Goal: Information Seeking & Learning: Learn about a topic

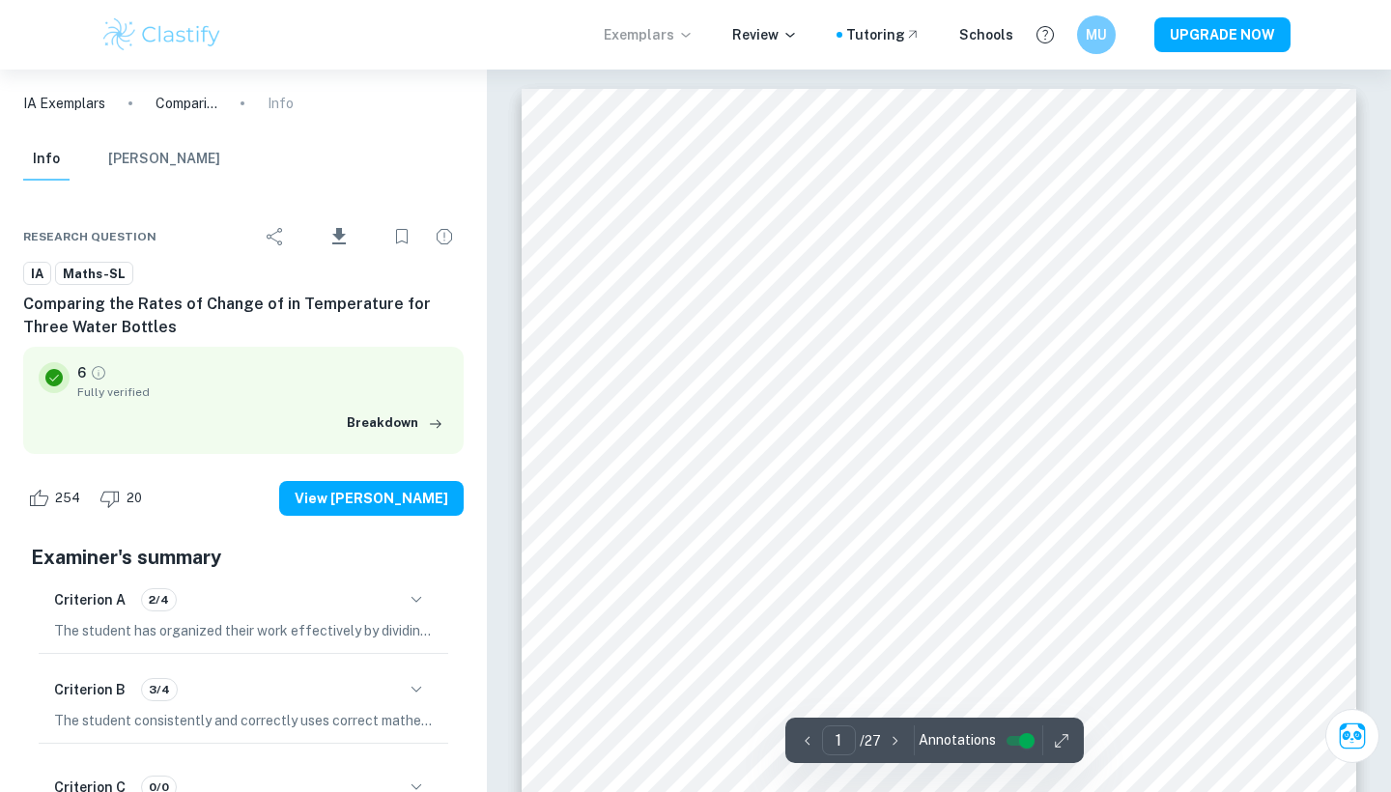
click at [679, 33] on p "Exemplars" at bounding box center [649, 34] width 90 height 21
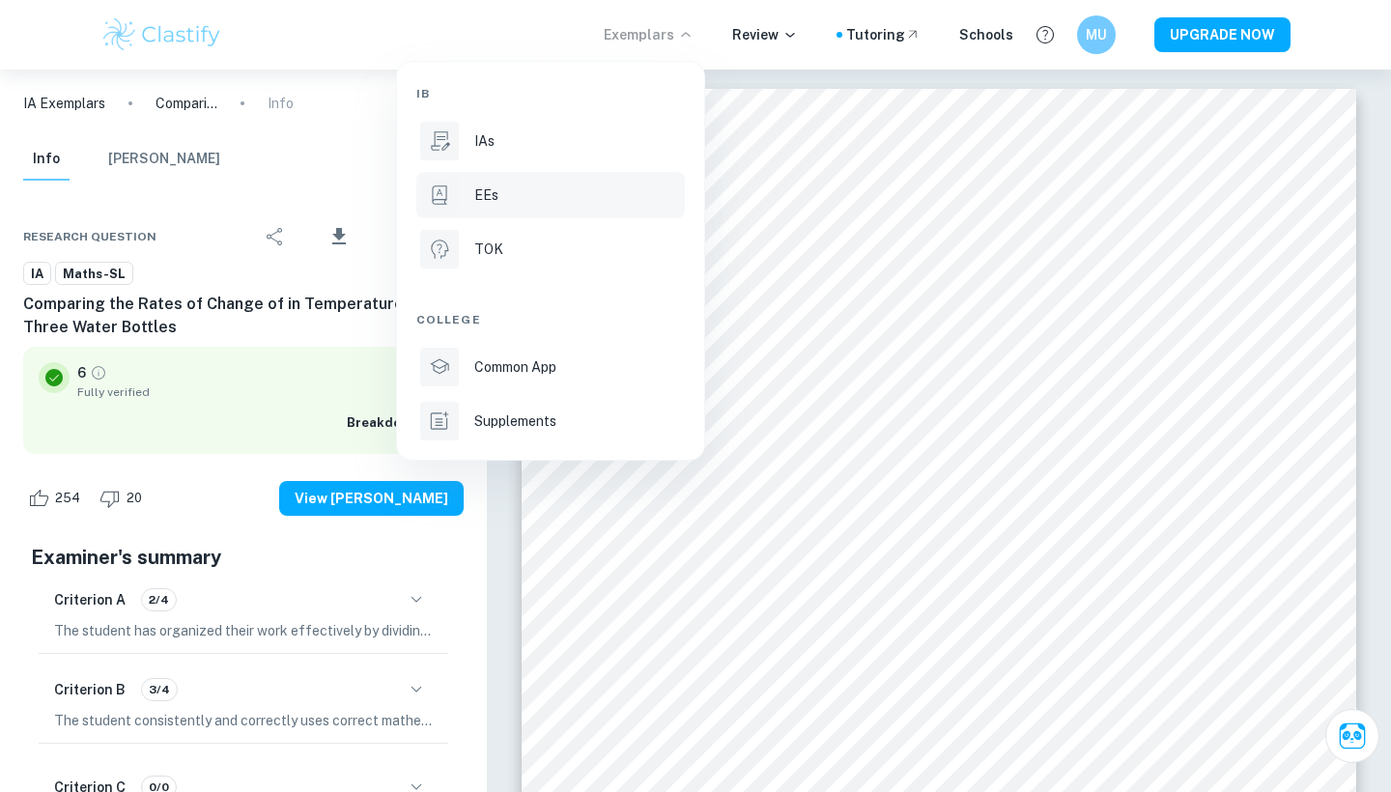
click at [600, 199] on div "EEs" at bounding box center [577, 195] width 207 height 21
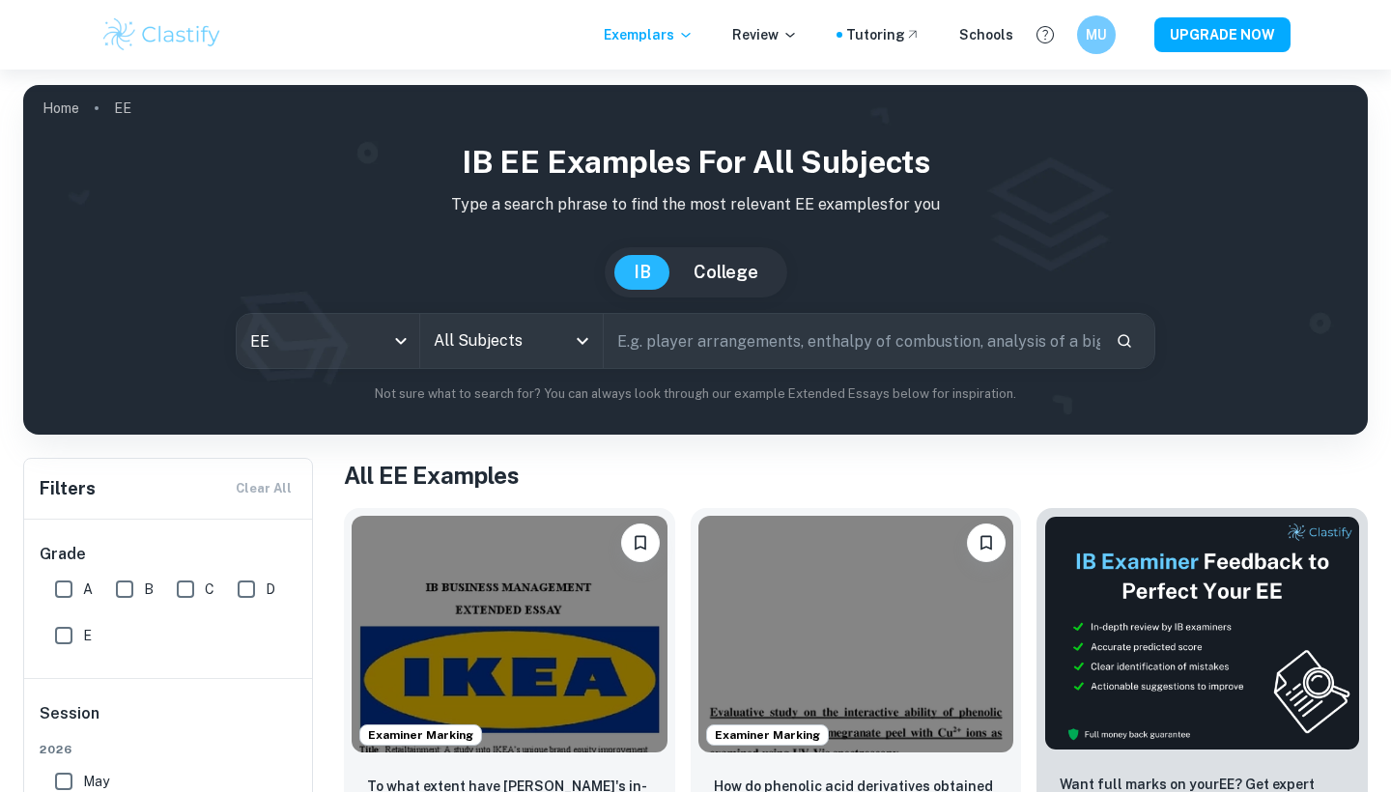
click at [531, 311] on div "IB EE examples for all subjects Type a search phrase to find the most relevant …" at bounding box center [696, 271] width 1314 height 265
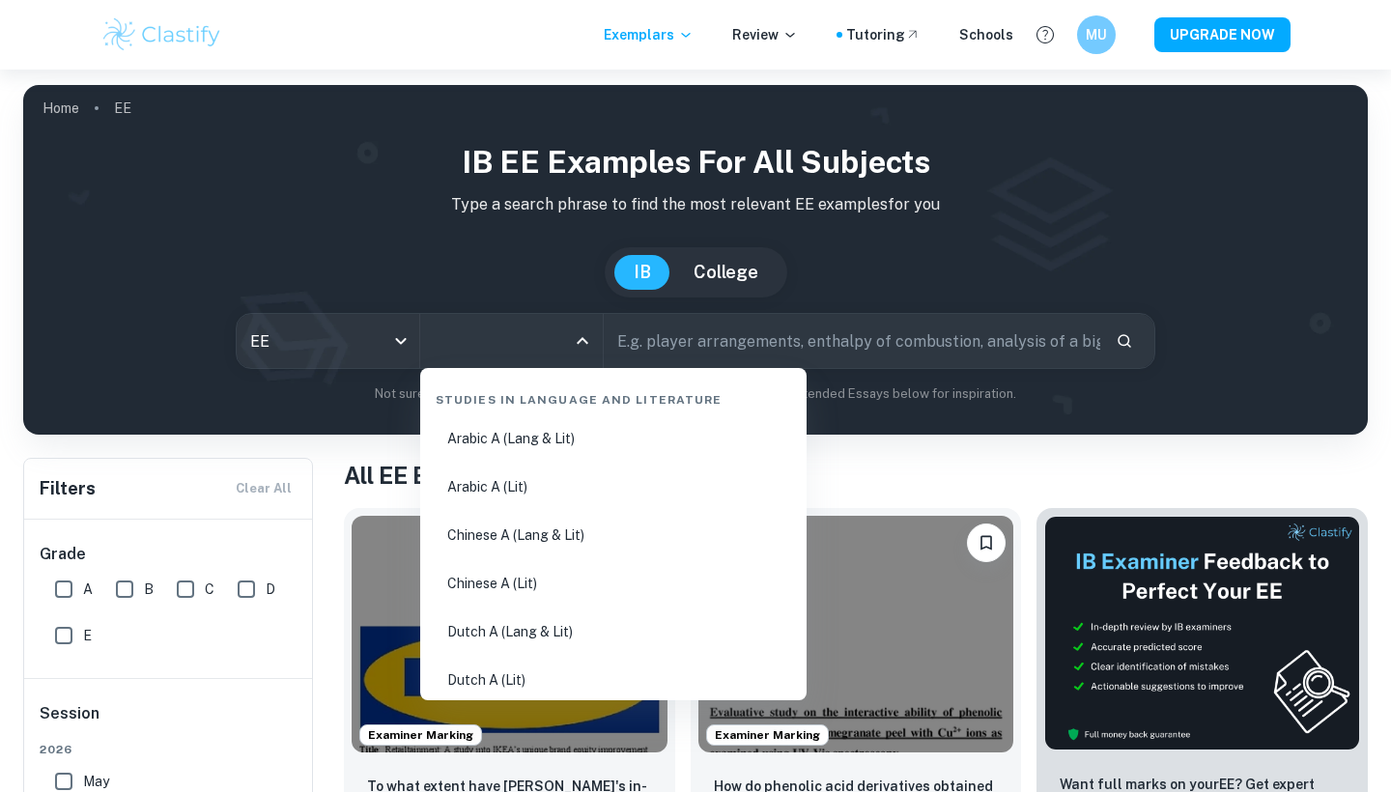
click at [532, 324] on input "All Subjects" at bounding box center [497, 341] width 136 height 37
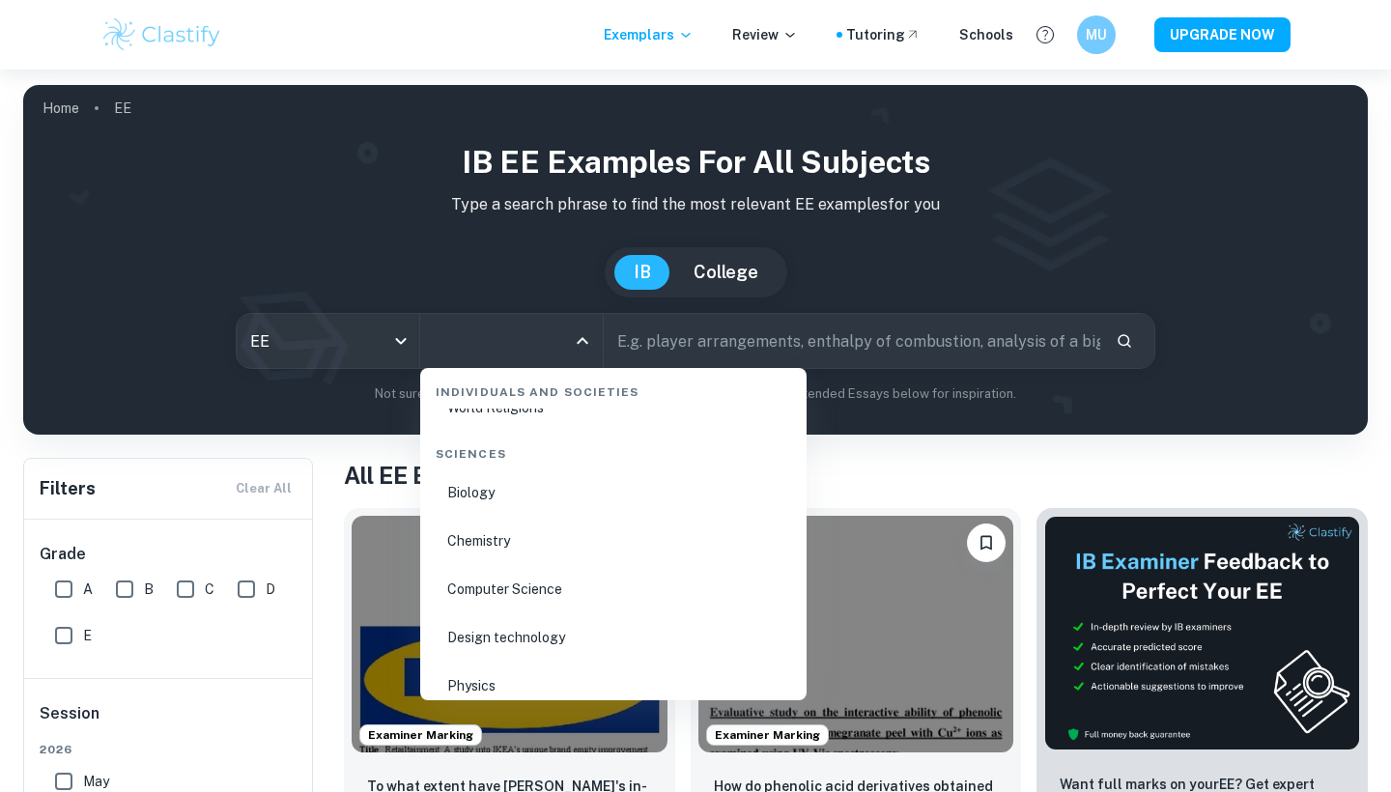
scroll to position [2881, 0]
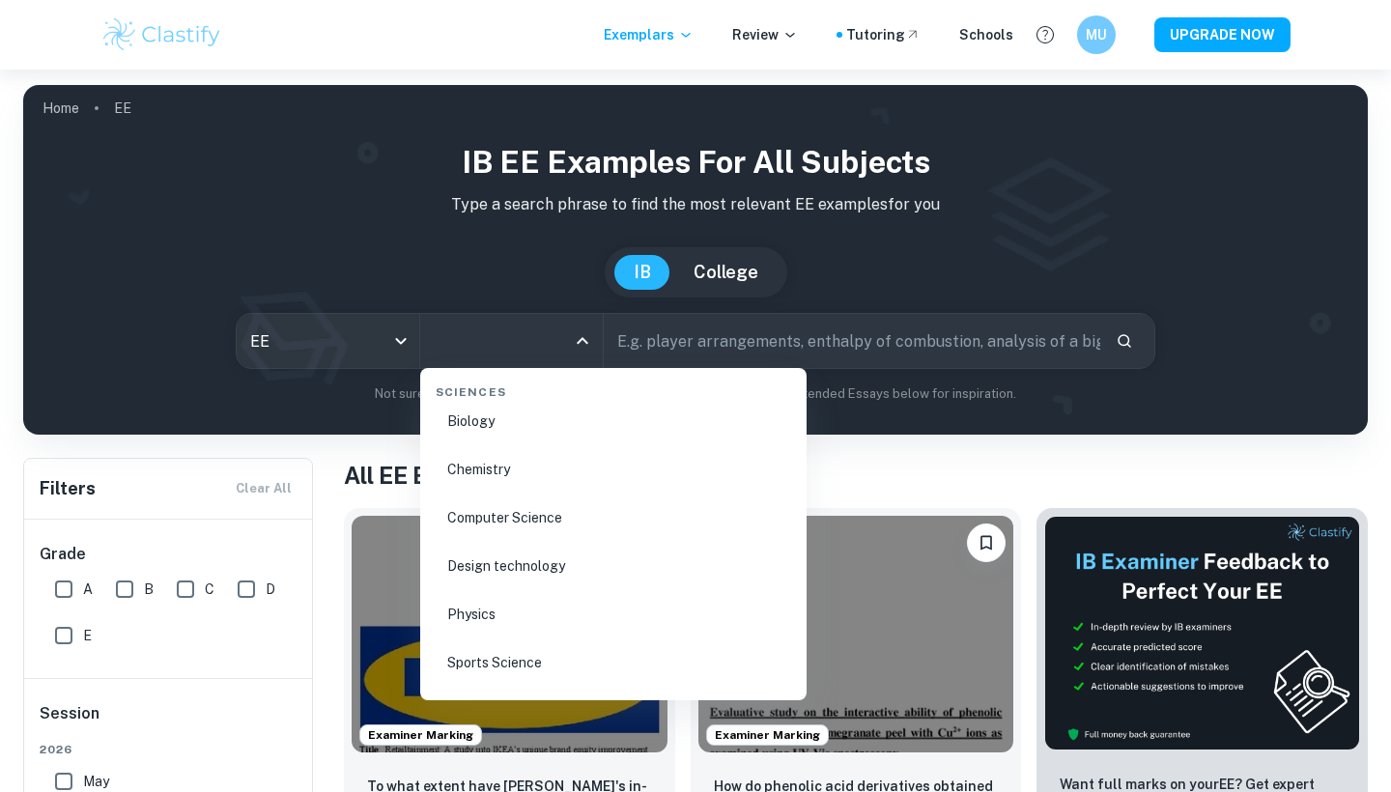
click at [512, 438] on li "Biology" at bounding box center [613, 421] width 371 height 44
type input "Biology"
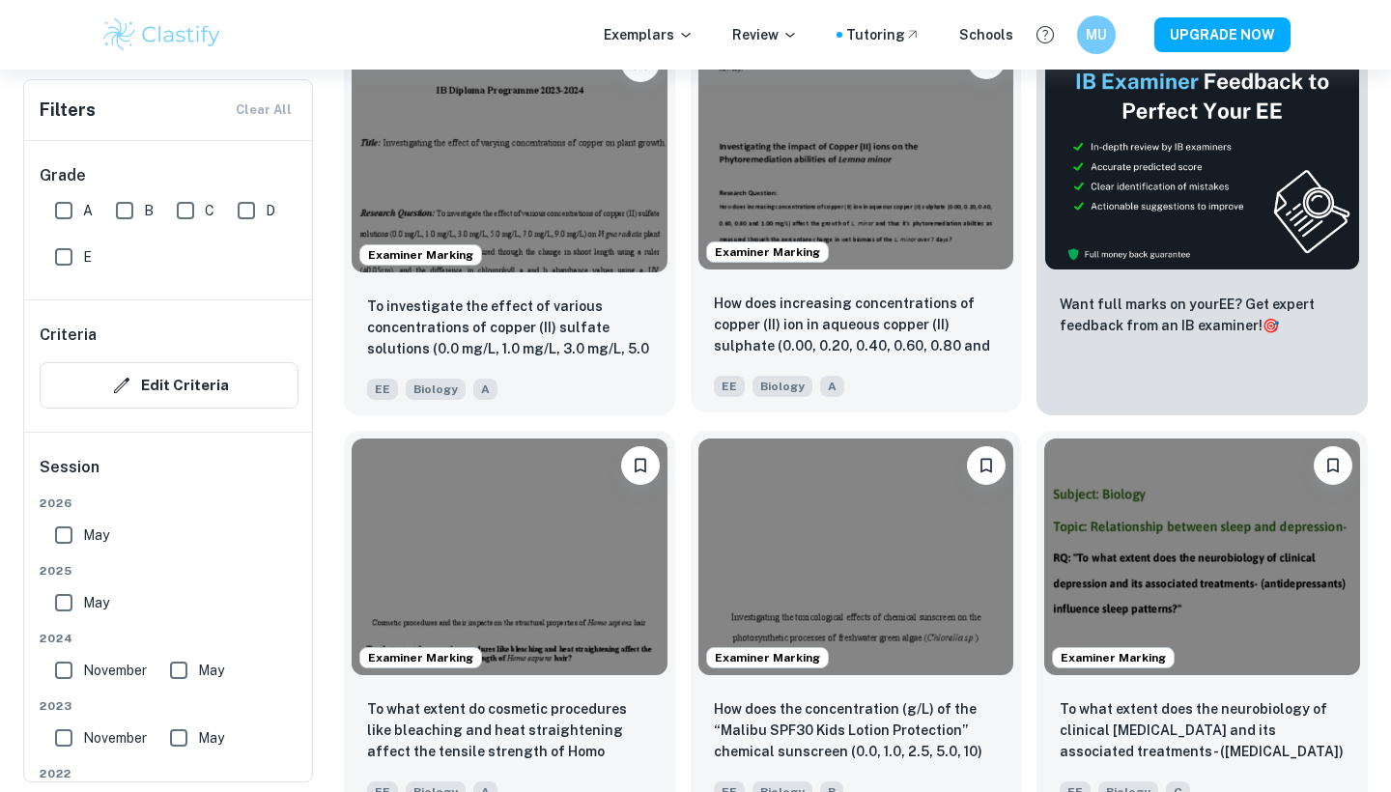
scroll to position [683, 0]
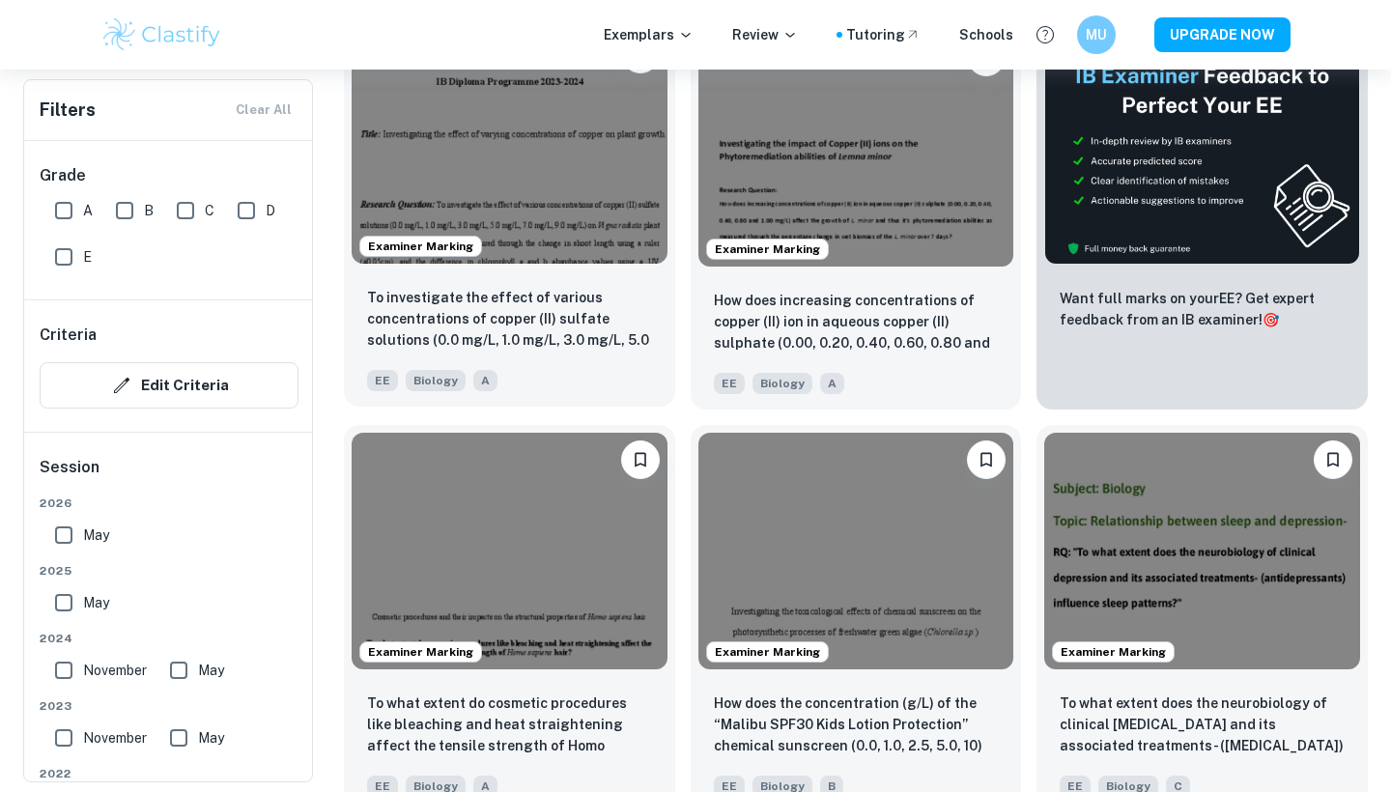
click at [543, 153] on img at bounding box center [510, 145] width 316 height 237
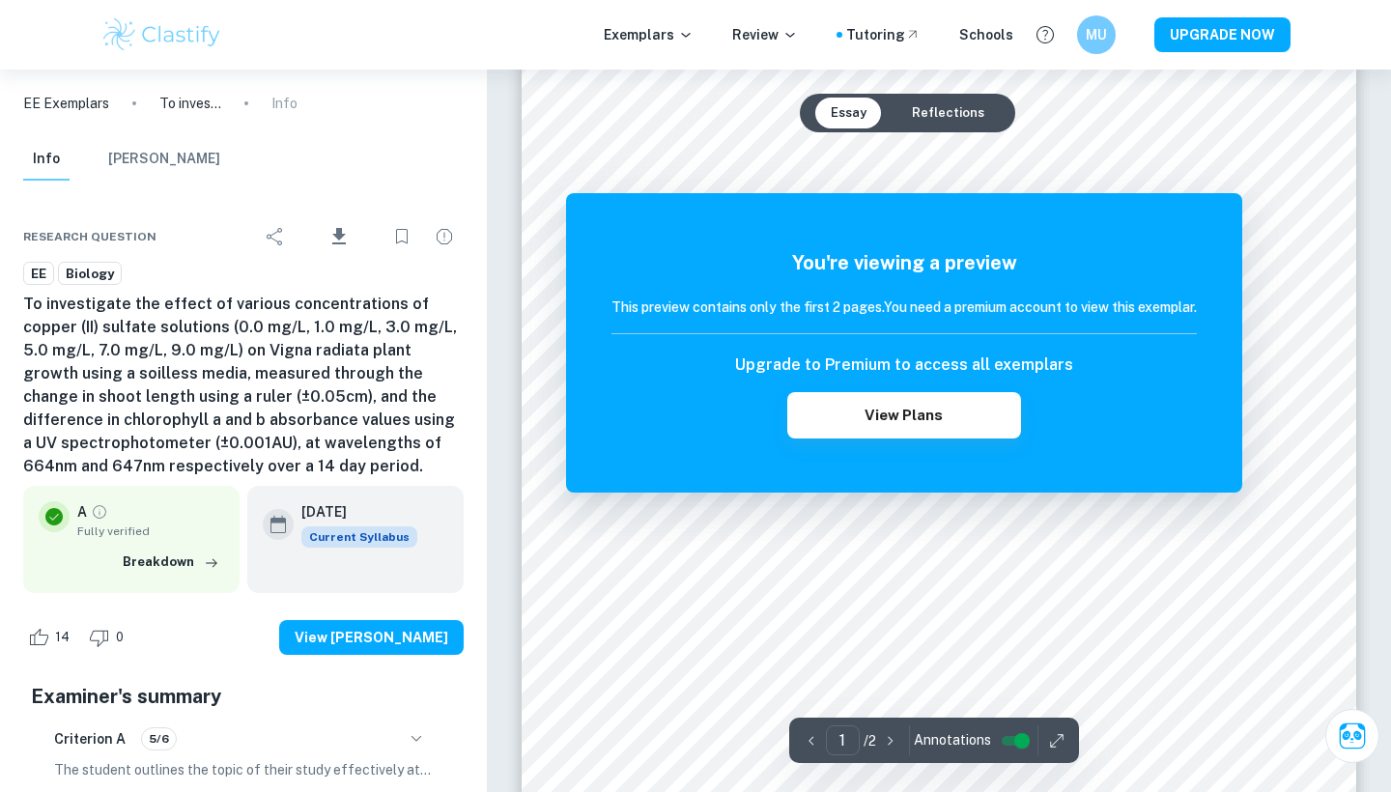
scroll to position [172, 0]
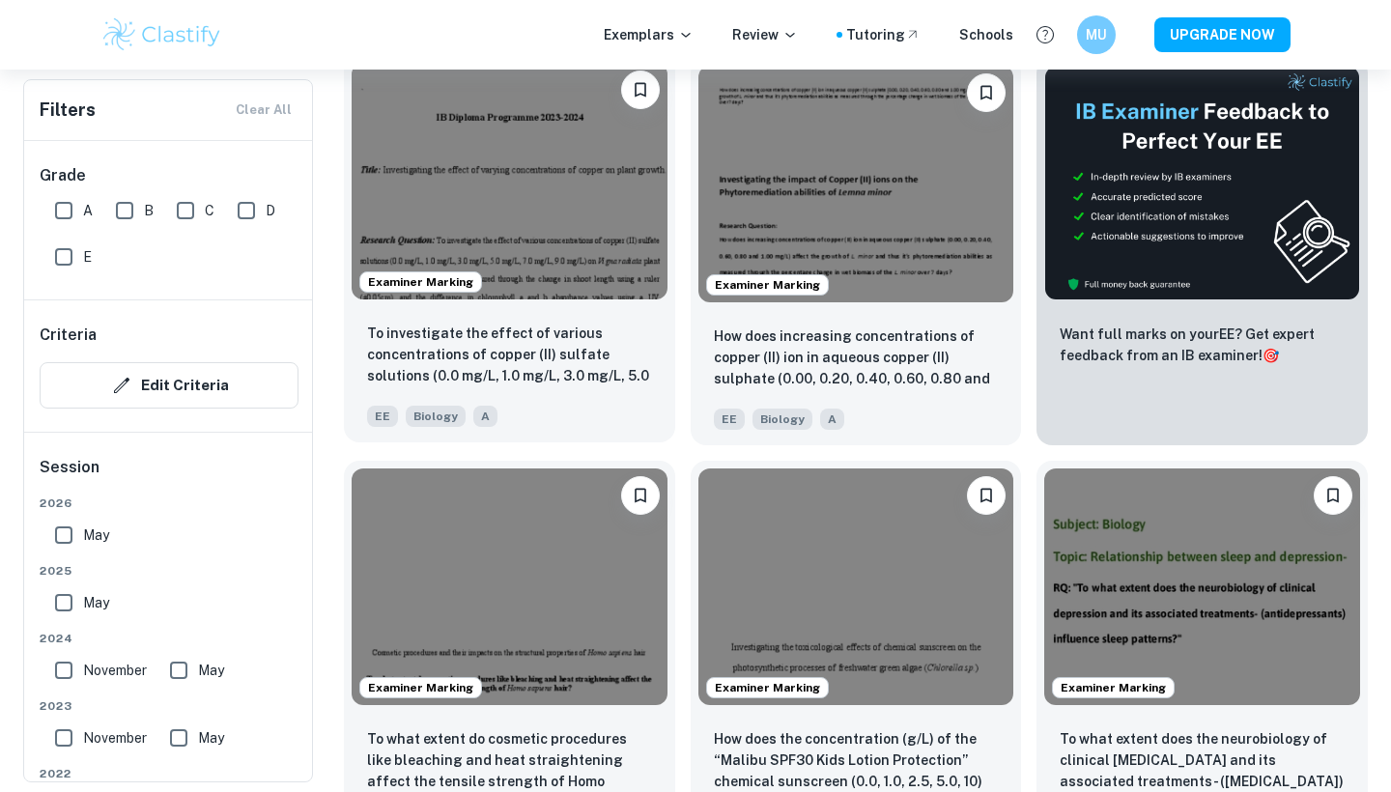
scroll to position [649, 0]
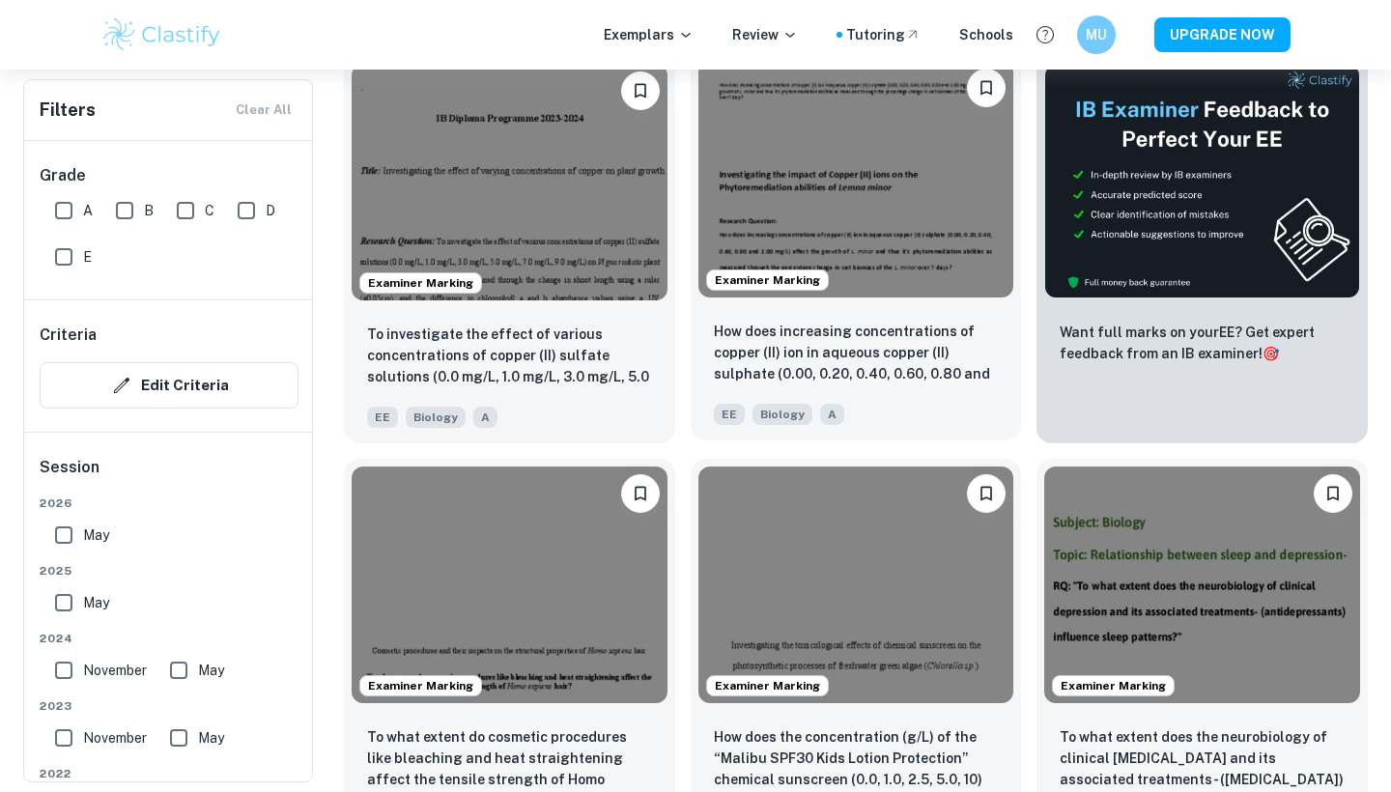
click at [885, 271] on img at bounding box center [857, 179] width 316 height 237
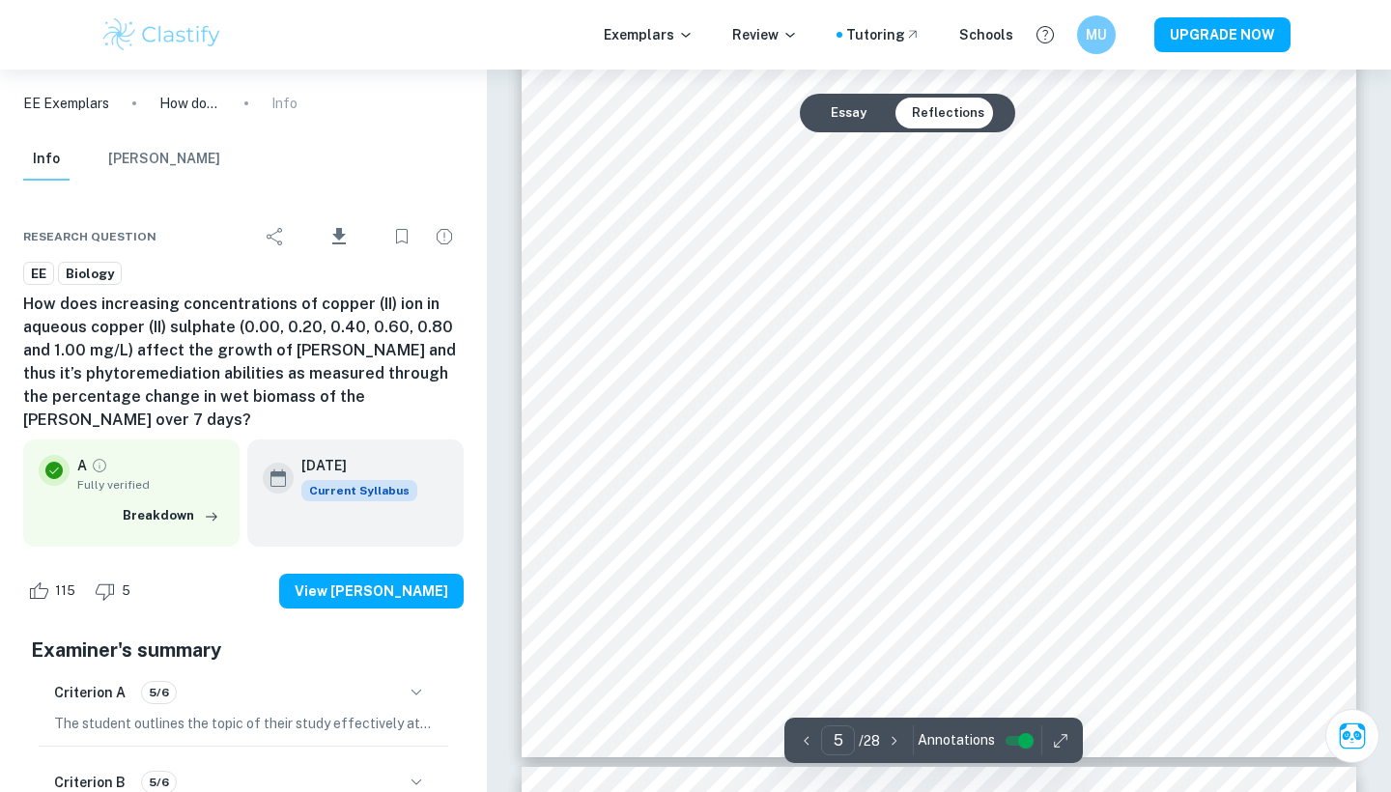
scroll to position [5045, 0]
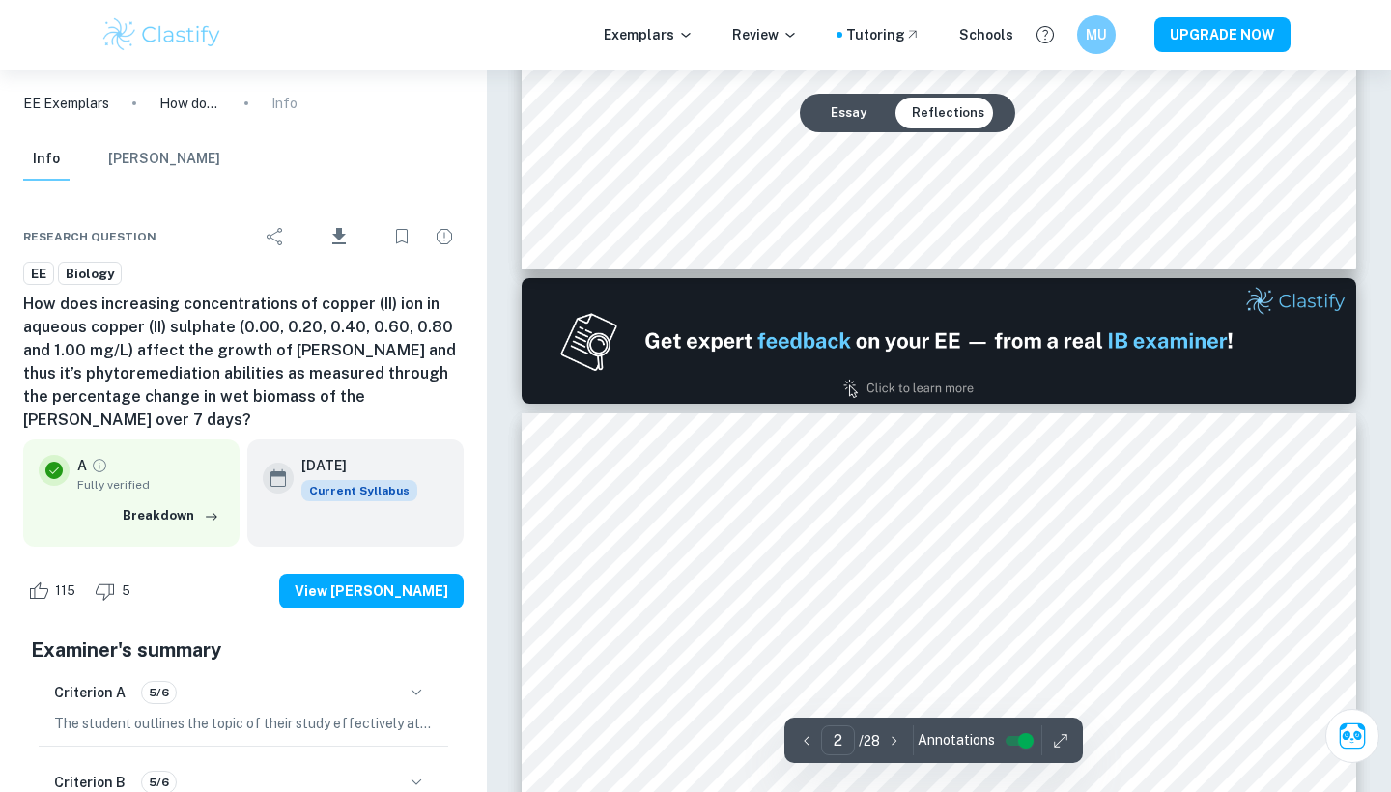
type input "1"
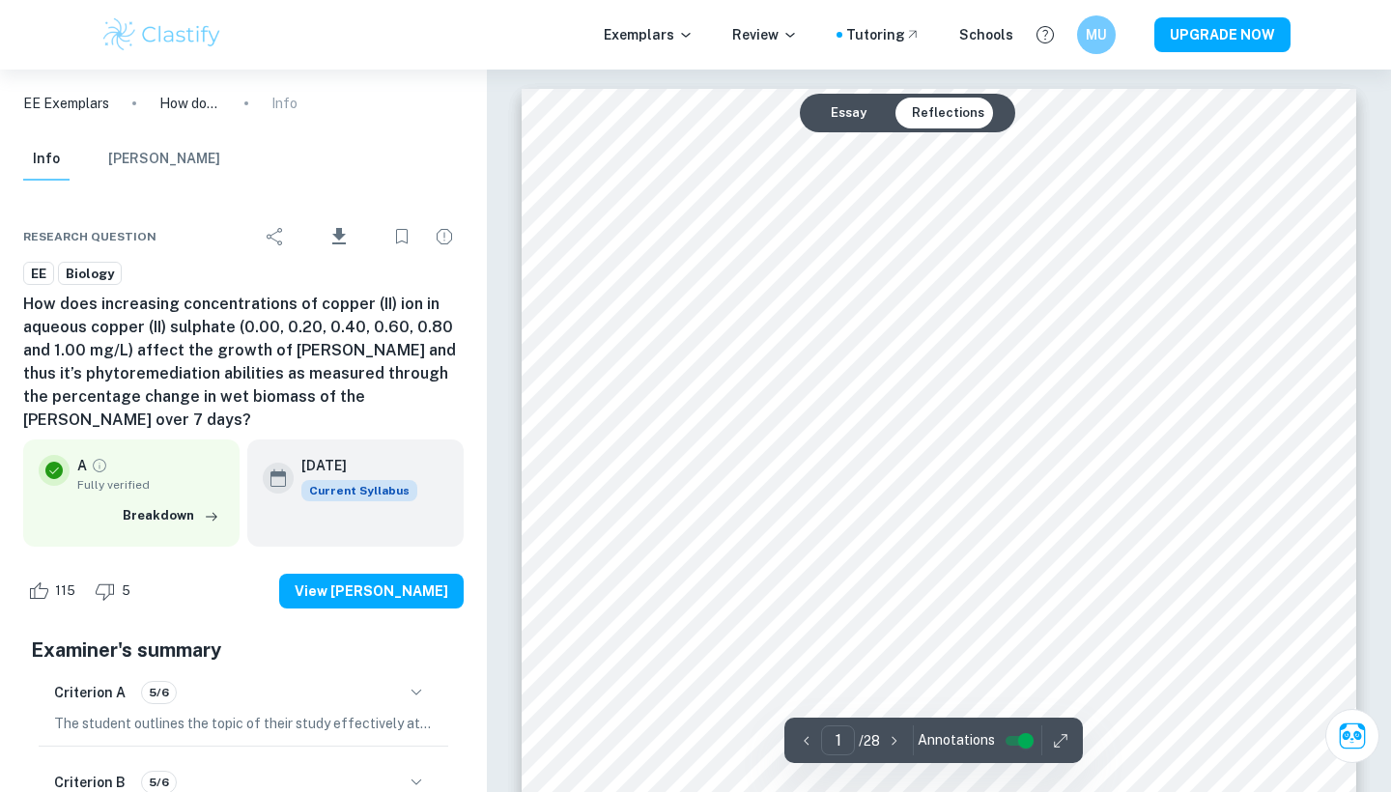
scroll to position [0, 0]
